Goal: Task Accomplishment & Management: Complete application form

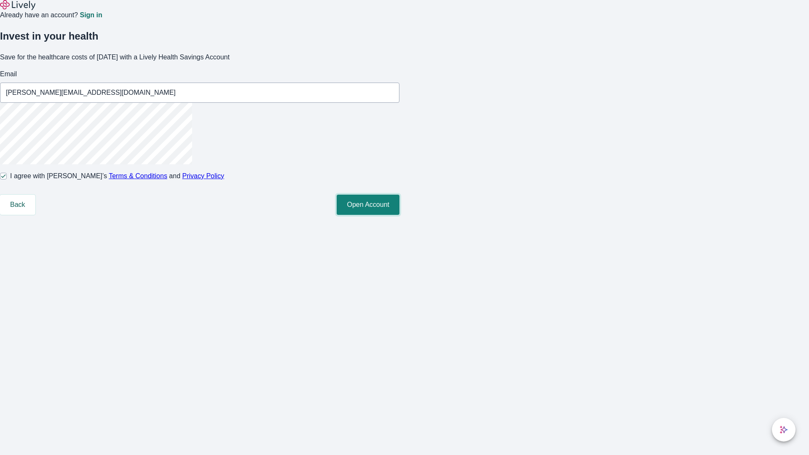
click at [400, 215] on button "Open Account" at bounding box center [368, 205] width 63 height 20
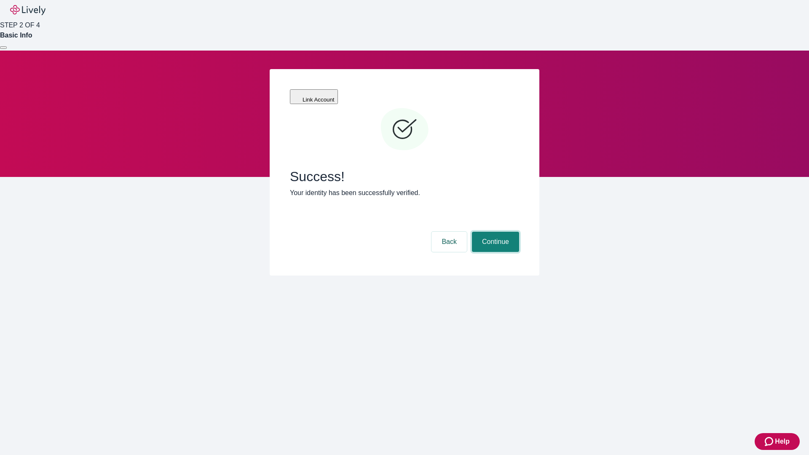
click at [495, 232] on button "Continue" at bounding box center [495, 242] width 47 height 20
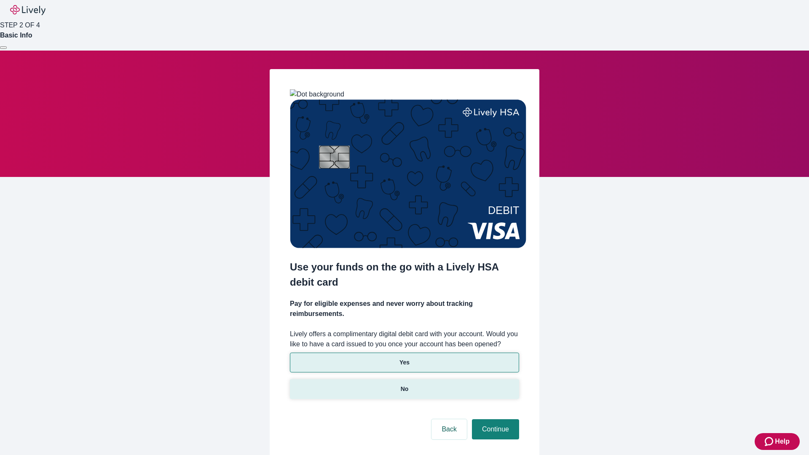
click at [404, 385] on p "No" at bounding box center [405, 389] width 8 height 9
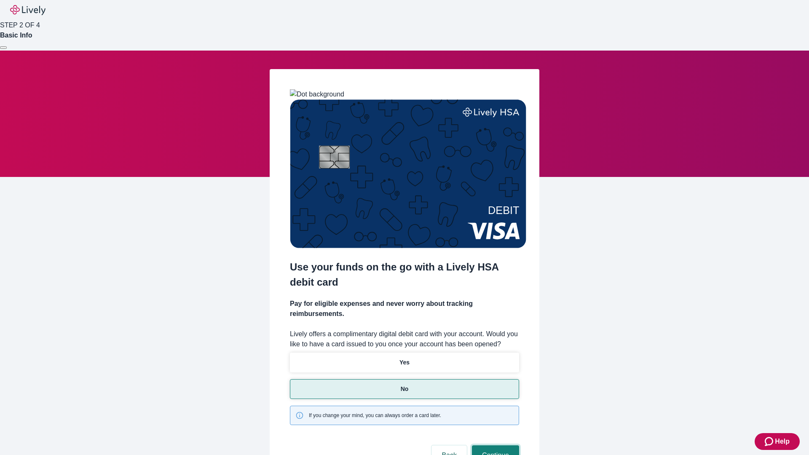
click at [495, 446] on button "Continue" at bounding box center [495, 456] width 47 height 20
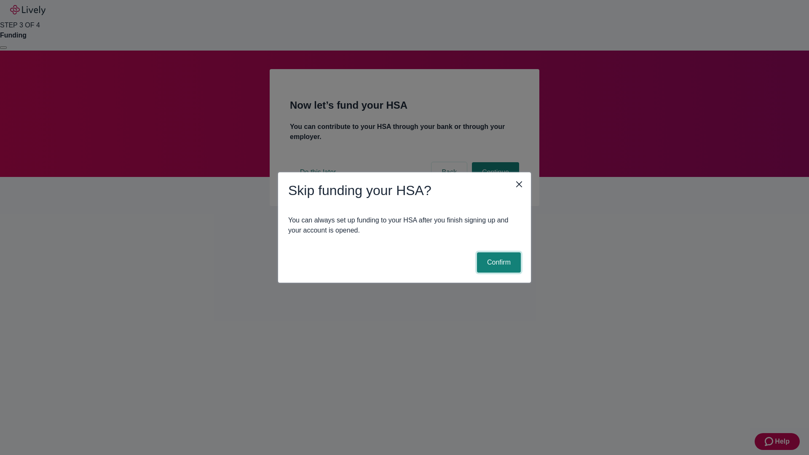
click at [498, 263] on button "Confirm" at bounding box center [499, 263] width 44 height 20
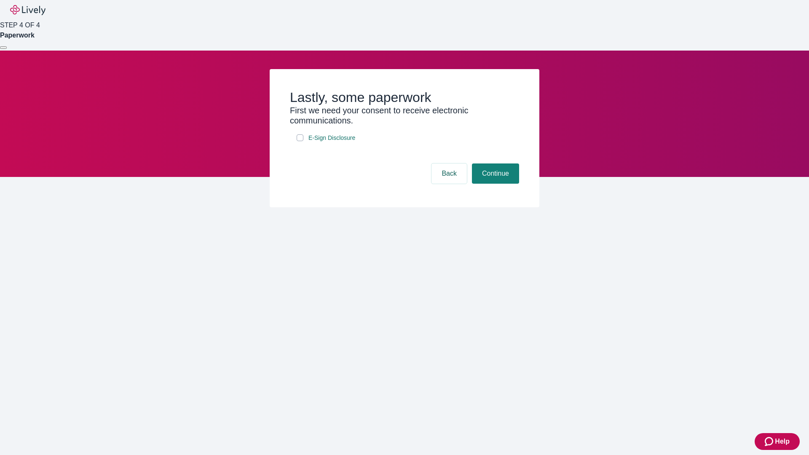
click at [300, 141] on input "E-Sign Disclosure" at bounding box center [300, 137] width 7 height 7
checkbox input "true"
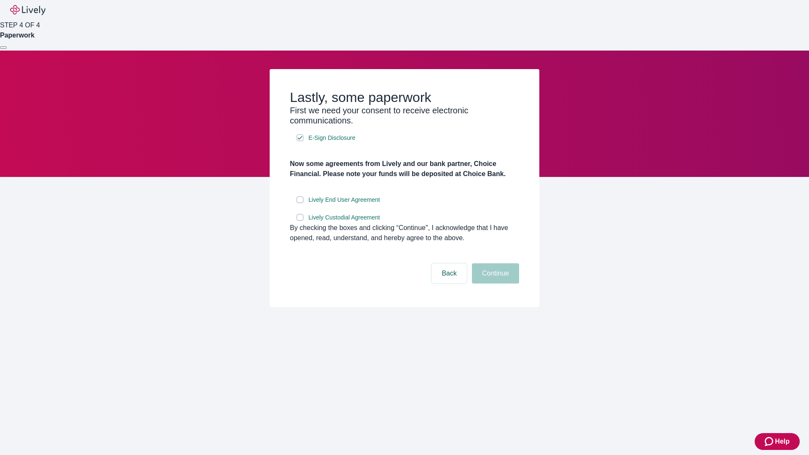
click at [300, 203] on input "Lively End User Agreement" at bounding box center [300, 199] width 7 height 7
checkbox input "true"
click at [300, 221] on input "Lively Custodial Agreement" at bounding box center [300, 217] width 7 height 7
checkbox input "true"
click at [495, 284] on button "Continue" at bounding box center [495, 273] width 47 height 20
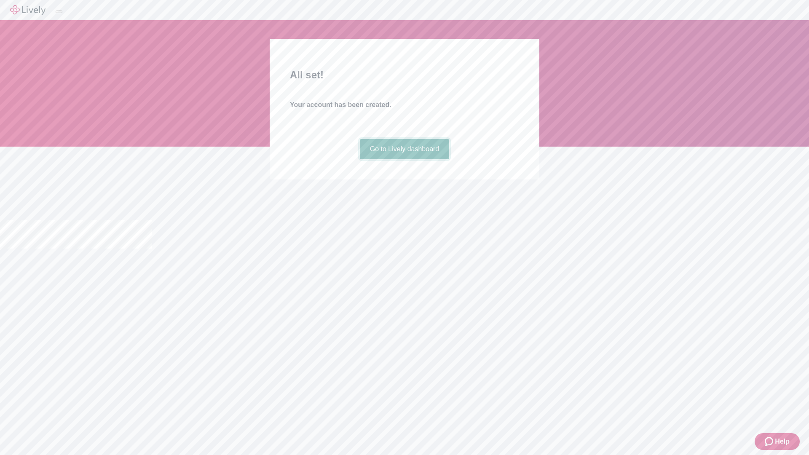
click at [404, 159] on link "Go to Lively dashboard" at bounding box center [405, 149] width 90 height 20
